Goal: Task Accomplishment & Management: Use online tool/utility

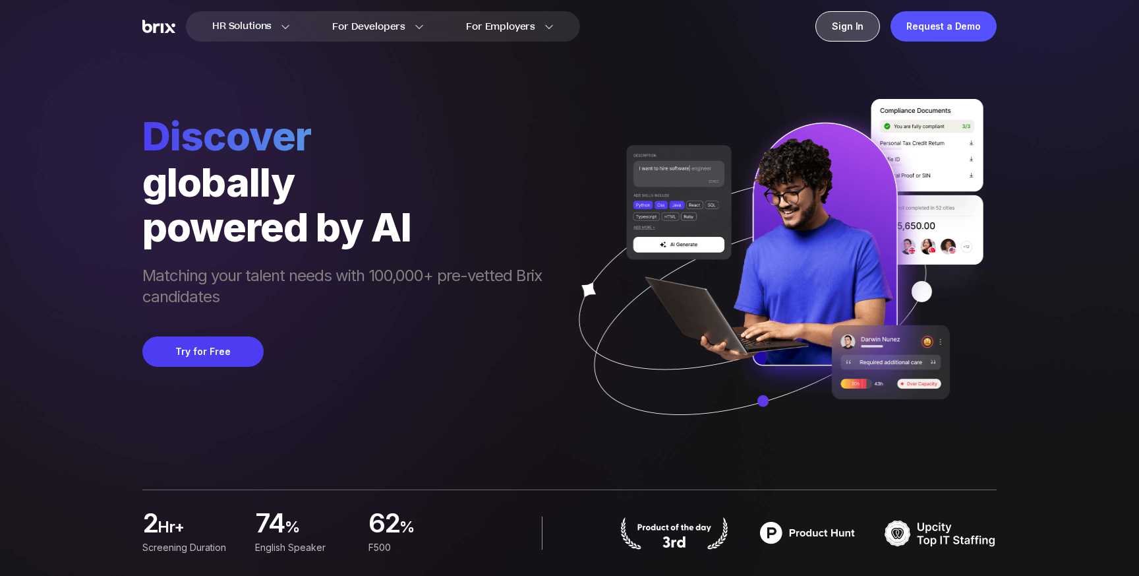
click at [863, 22] on div "Sign In" at bounding box center [847, 26] width 65 height 30
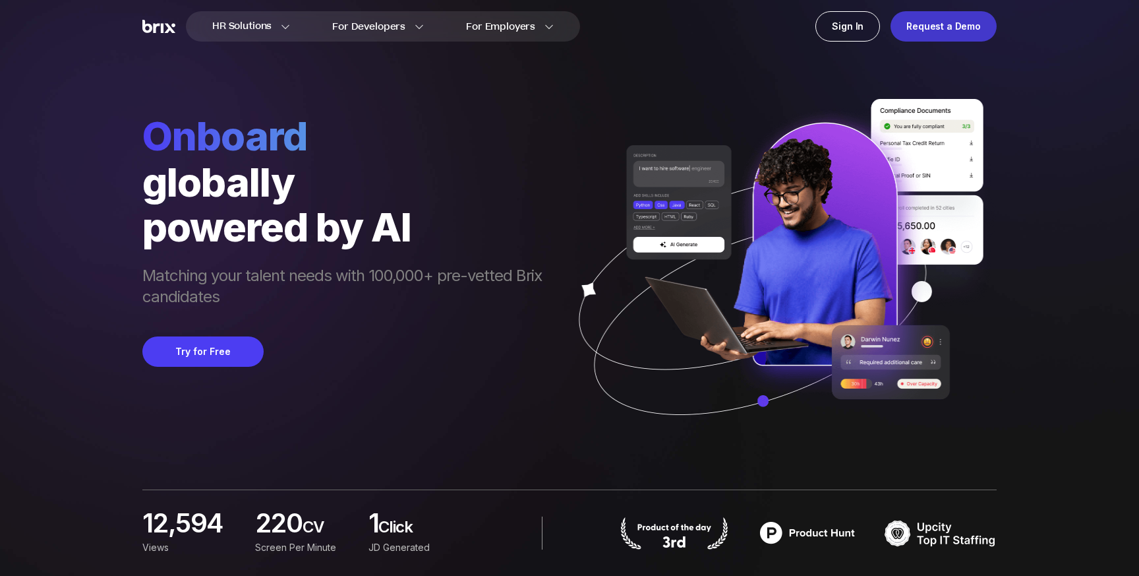
click at [932, 29] on div "Request a Demo" at bounding box center [944, 26] width 106 height 30
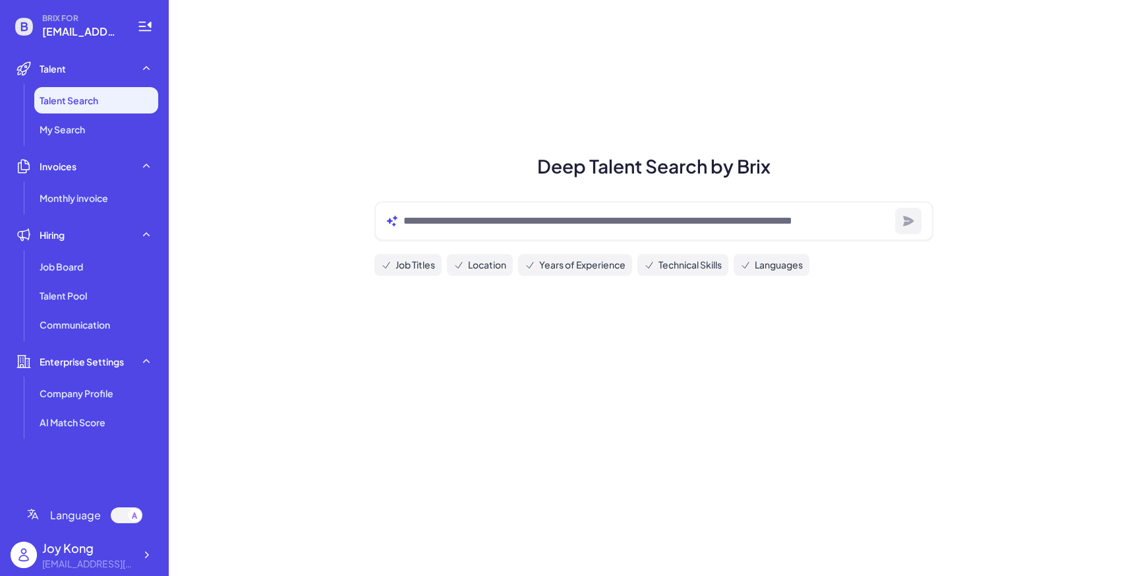
click at [105, 563] on div "[EMAIL_ADDRESS][DOMAIN_NAME]" at bounding box center [88, 563] width 92 height 14
click at [140, 556] on icon at bounding box center [146, 554] width 13 height 13
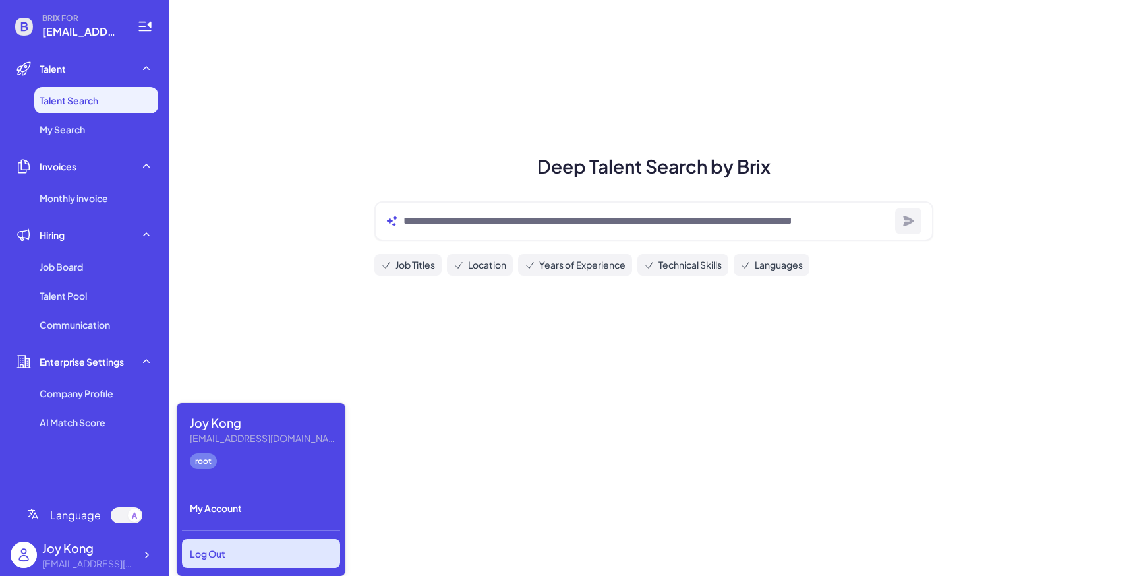
click at [202, 541] on div "Log Out" at bounding box center [261, 553] width 158 height 29
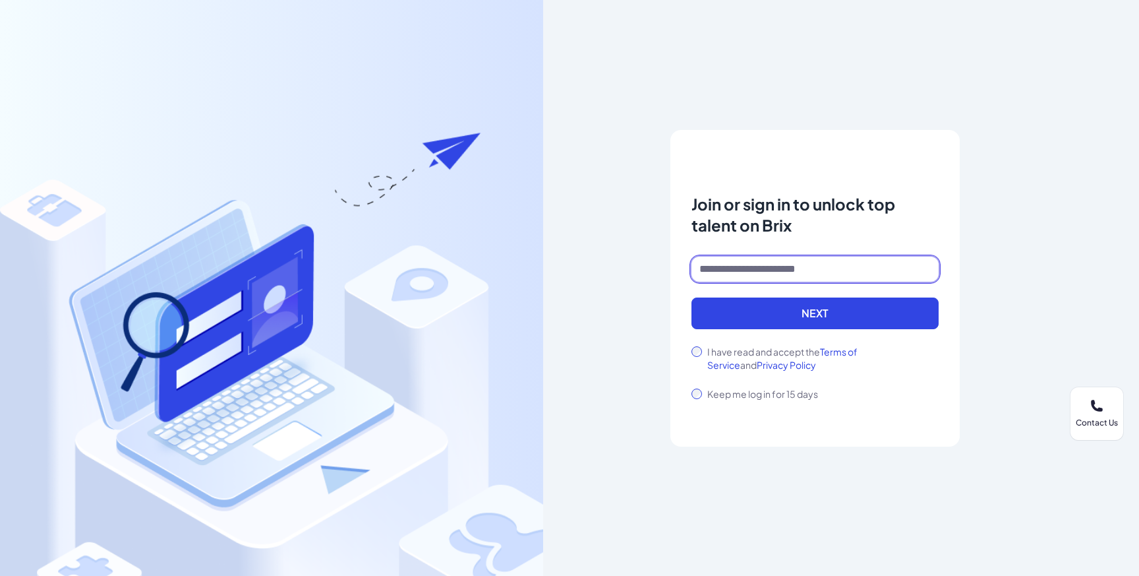
click at [730, 279] on input at bounding box center [815, 268] width 247 height 25
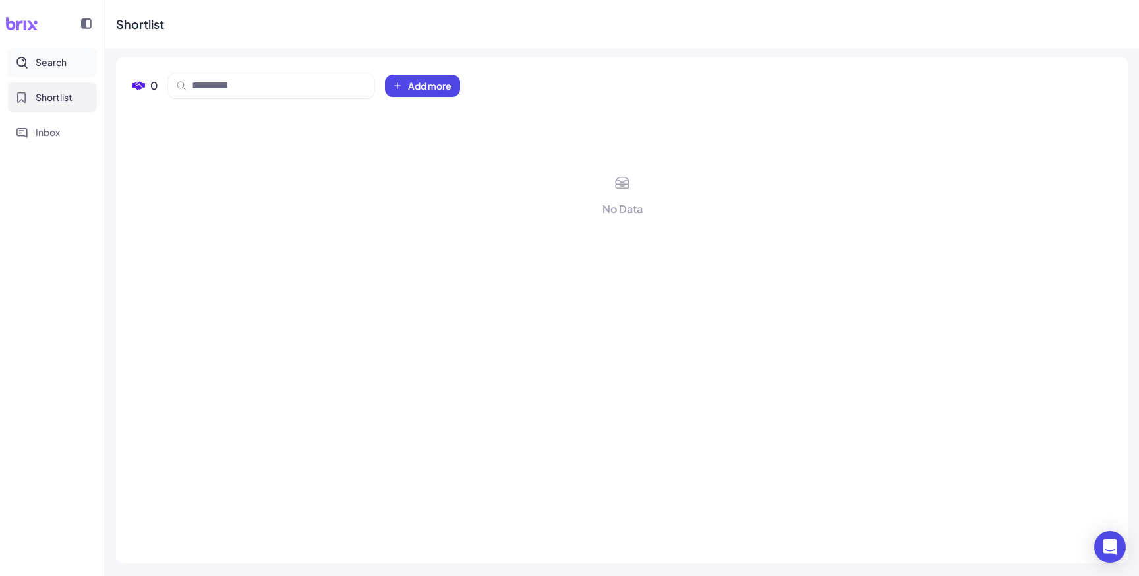
click at [63, 53] on button "Search" at bounding box center [52, 62] width 89 height 30
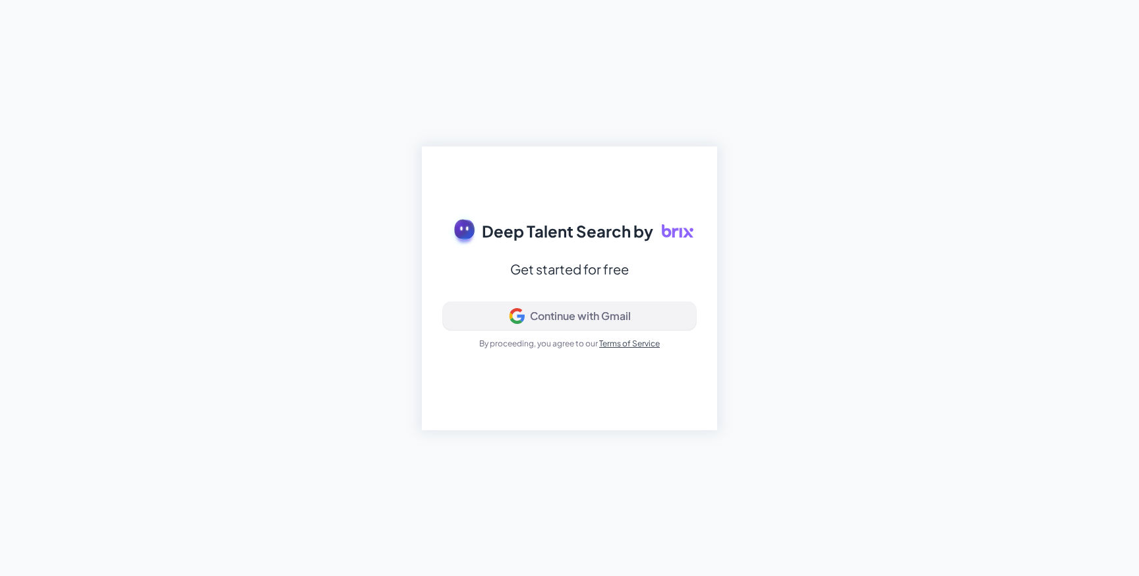
click at [589, 311] on div "Continue with Gmail" at bounding box center [580, 315] width 101 height 13
click at [383, 135] on div "Deep Talent Search by Get started for free Signing in... By proceeding, you agr…" at bounding box center [569, 288] width 1139 height 576
